Goal: Find specific page/section: Find specific page/section

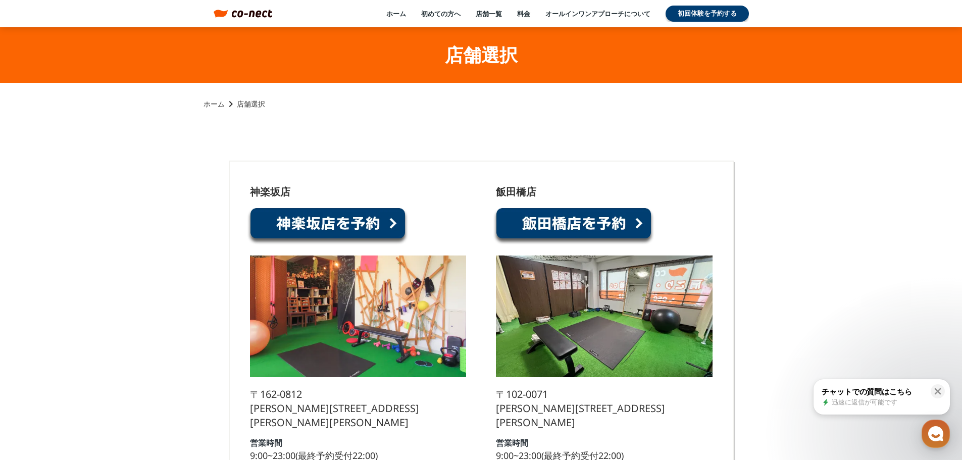
click at [318, 227] on link at bounding box center [328, 226] width 162 height 38
click at [597, 232] on link at bounding box center [574, 226] width 162 height 38
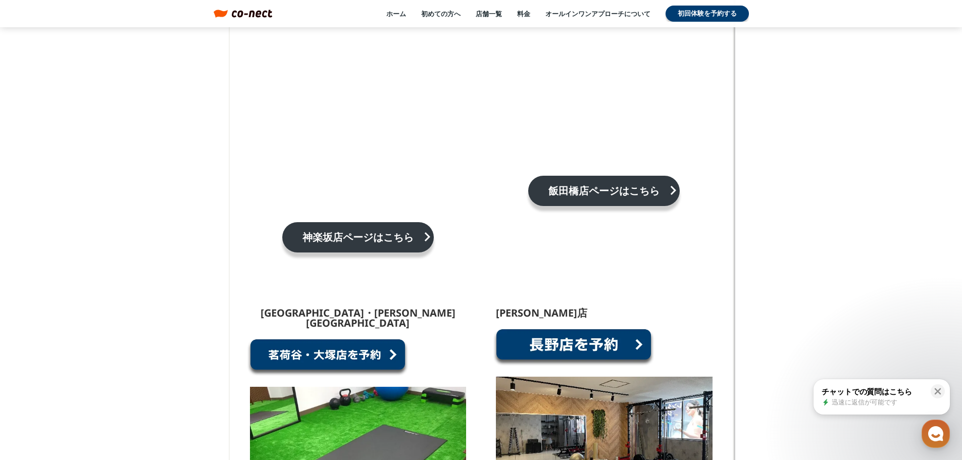
scroll to position [808, 0]
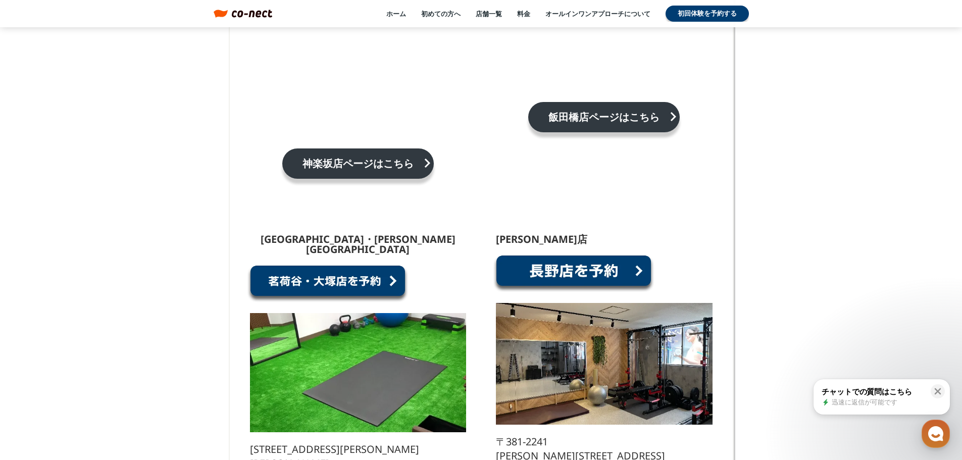
click at [326, 265] on link at bounding box center [328, 284] width 162 height 38
click at [634, 255] on link at bounding box center [574, 274] width 162 height 38
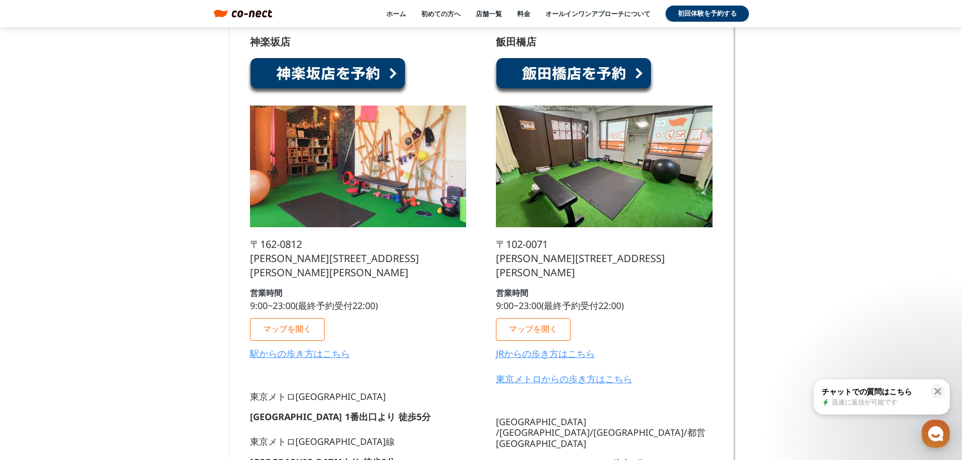
scroll to position [101, 0]
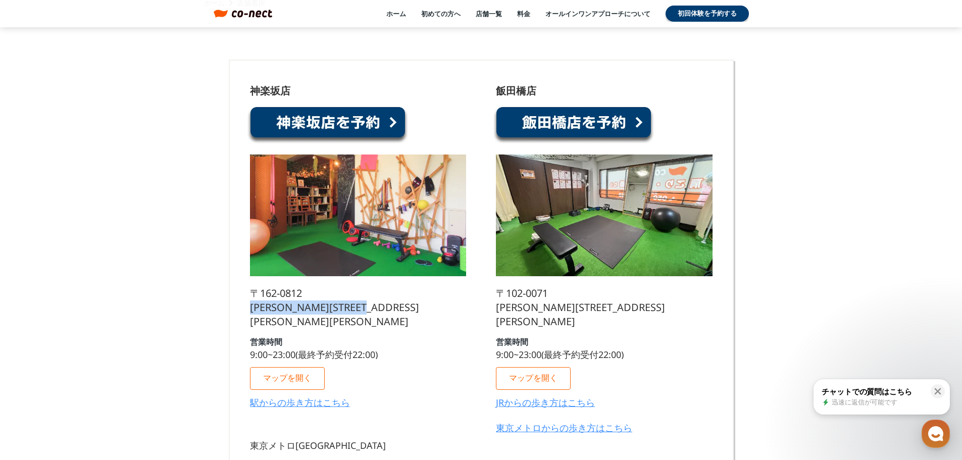
drag, startPoint x: 433, startPoint y: 307, endPoint x: 251, endPoint y: 307, distance: 182.3
click at [251, 307] on div "神楽坂店 〒162-0812 東京都新宿区西五軒町2-10東松ビル2F 営業時間 9:00~23:00(最終予約受付22:00) マップを開く 駅からの歩き方…" at bounding box center [358, 250] width 216 height 329
copy p "[PERSON_NAME][STREET_ADDRESS][PERSON_NAME][PERSON_NAME]"
drag, startPoint x: 515, startPoint y: 318, endPoint x: 492, endPoint y: 312, distance: 23.4
click at [492, 312] on div "飯田橋店 〒102-0071 東京都千代田区富士見１丁目７−７ 女部田ビル 3F 営業時間 9:00~23:00(最終予約受付22:00) マップを開く JR…" at bounding box center [604, 461] width 236 height 780
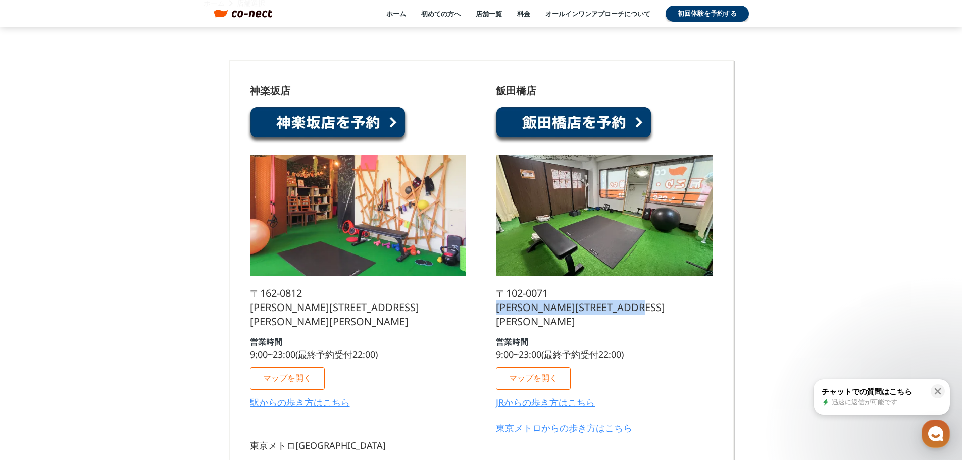
copy p "[PERSON_NAME][STREET_ADDRESS][PERSON_NAME]"
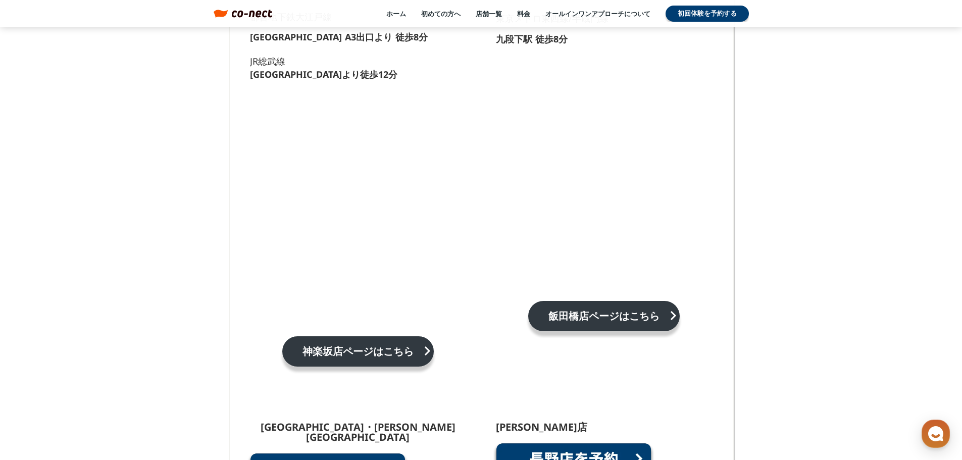
scroll to position [705, 0]
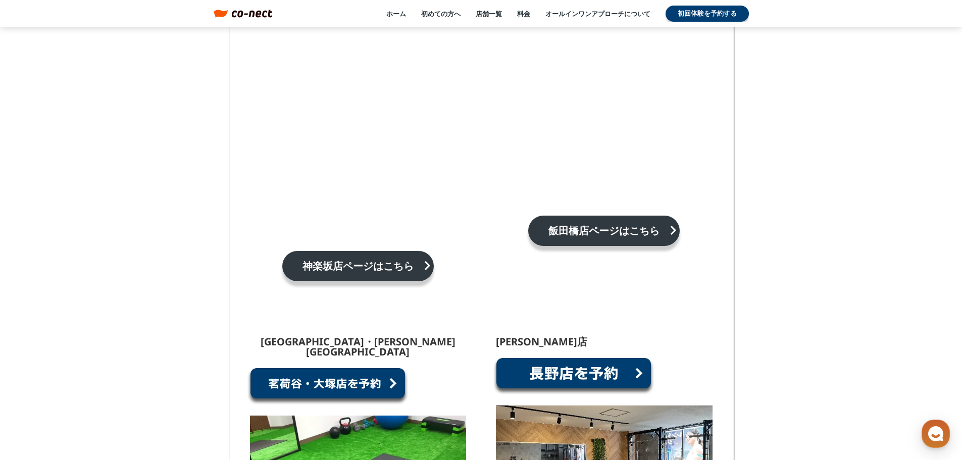
click at [317, 367] on link at bounding box center [328, 386] width 162 height 38
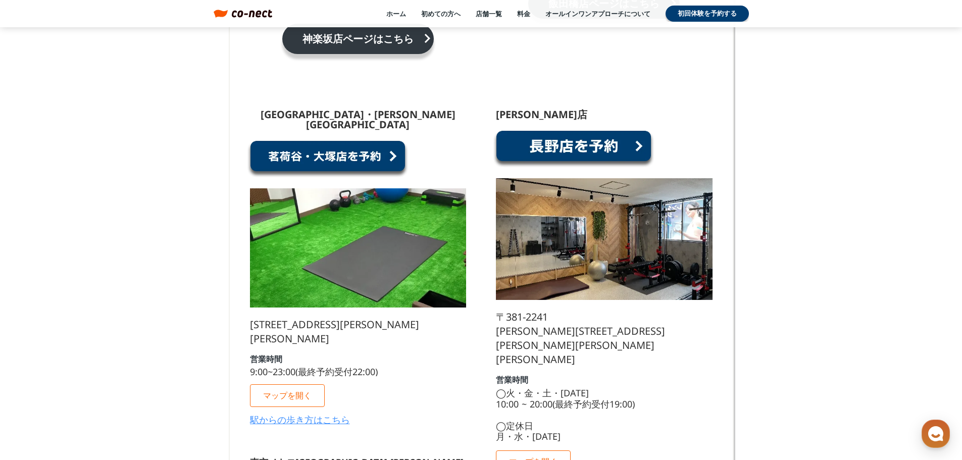
scroll to position [958, 0]
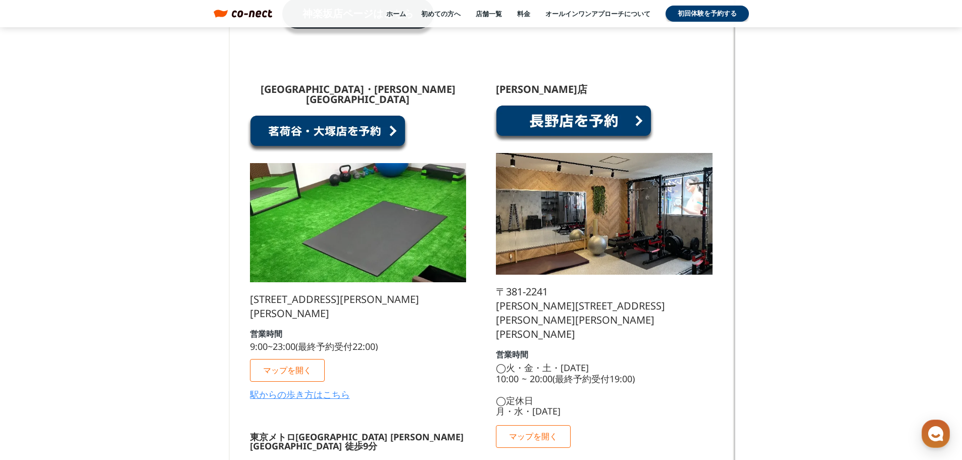
drag, startPoint x: 392, startPoint y: 291, endPoint x: 310, endPoint y: 273, distance: 84.7
click at [310, 292] on p "[STREET_ADDRESS][PERSON_NAME][PERSON_NAME]" at bounding box center [358, 306] width 216 height 28
copy p "東京都文京区小石川５丁目３１−６　文京パークハイツ 3階 302号室"
drag, startPoint x: 671, startPoint y: 290, endPoint x: 491, endPoint y: 296, distance: 179.4
click at [491, 296] on div "長野店 〒381-2241 長野県長野市青木島町青木島乙423−2 営業時間 ◯火・金・土・日曜日 10:00 ~ 20:00(最終予約受付19:00) ◯定…" at bounding box center [604, 431] width 236 height 725
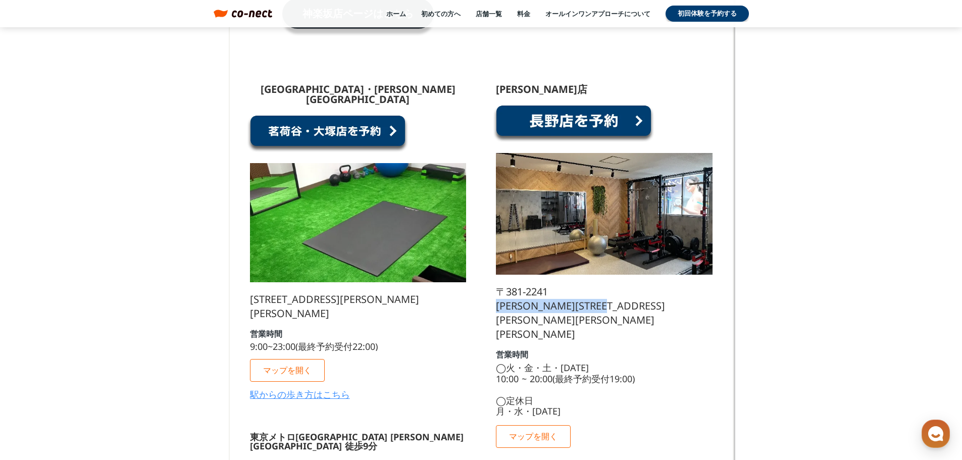
copy p "[PERSON_NAME][STREET_ADDRESS][PERSON_NAME][PERSON_NAME][PERSON_NAME]"
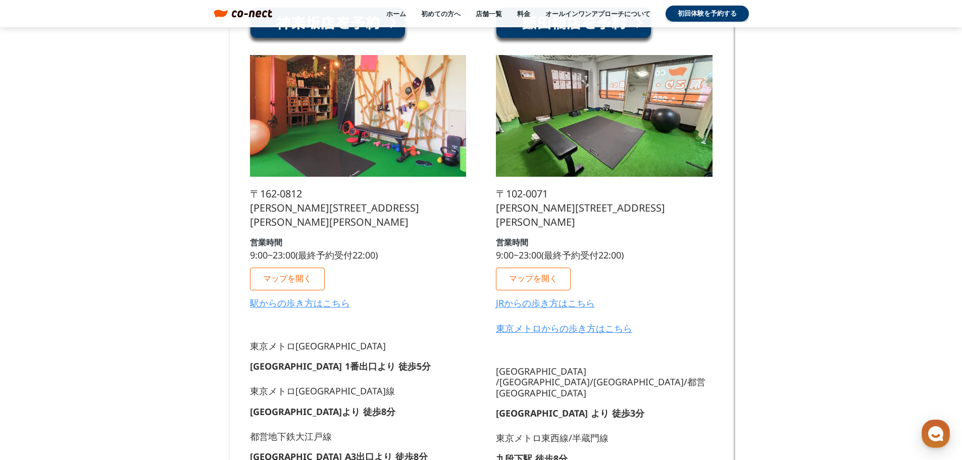
scroll to position [0, 0]
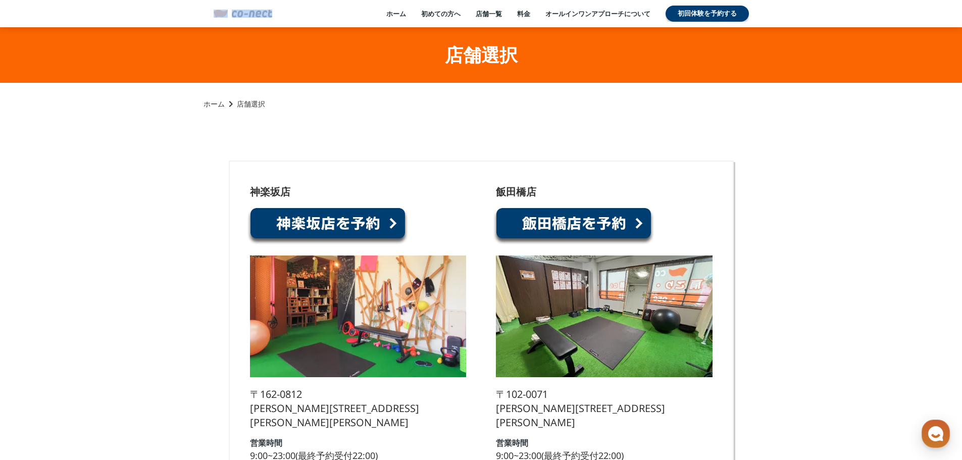
drag, startPoint x: 276, startPoint y: 12, endPoint x: 243, endPoint y: 13, distance: 33.3
click at [243, 13] on div "ホーム 初めての方へ 店舗一覧 料金 オールインワンアプローチについて 初回体験を予約する menu menu" at bounding box center [481, 14] width 555 height 16
copy link
click at [334, 11] on div "ホーム 初めての方へ 店舗一覧 料金 オールインワンアプローチについて 初回体験を予約する" at bounding box center [510, 14] width 476 height 16
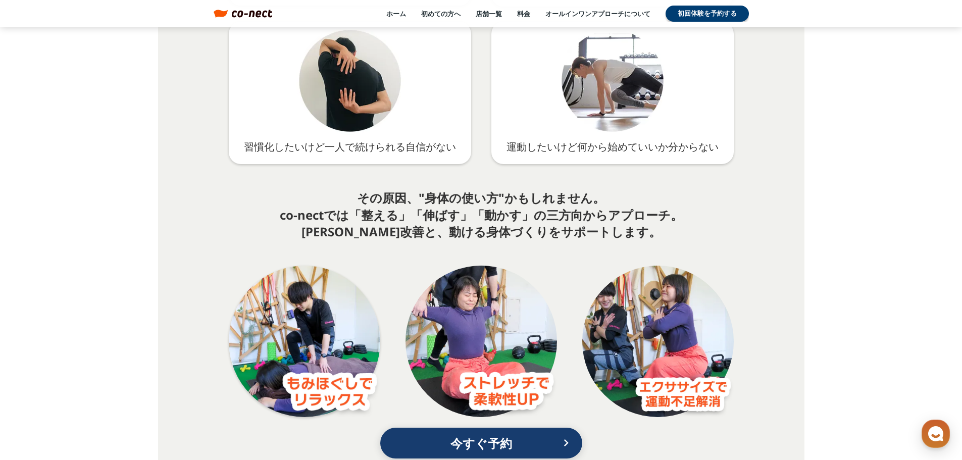
scroll to position [1969, 0]
